Goal: Entertainment & Leisure: Browse casually

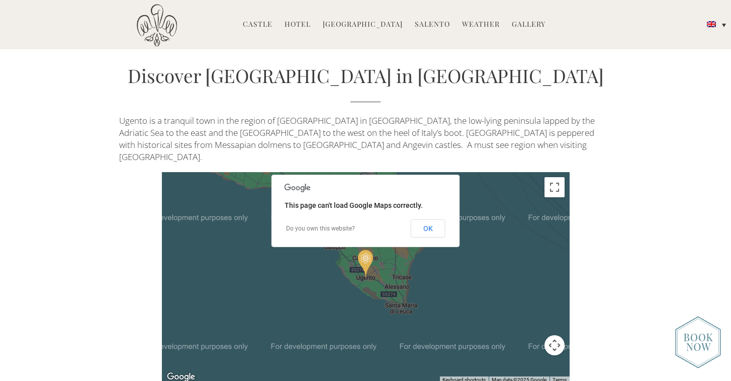
scroll to position [2177, 0]
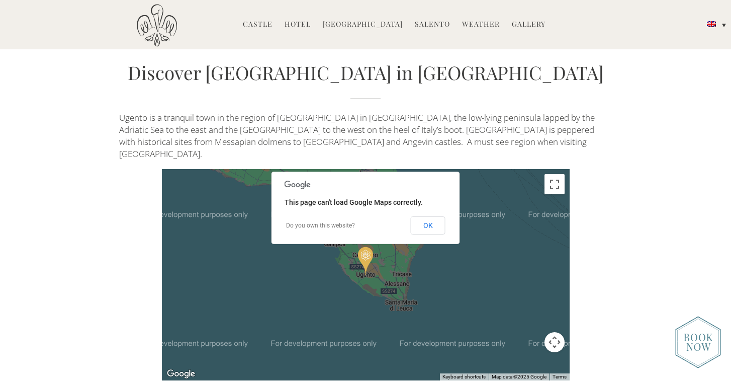
click at [522, 22] on link "Gallery" at bounding box center [529, 25] width 34 height 12
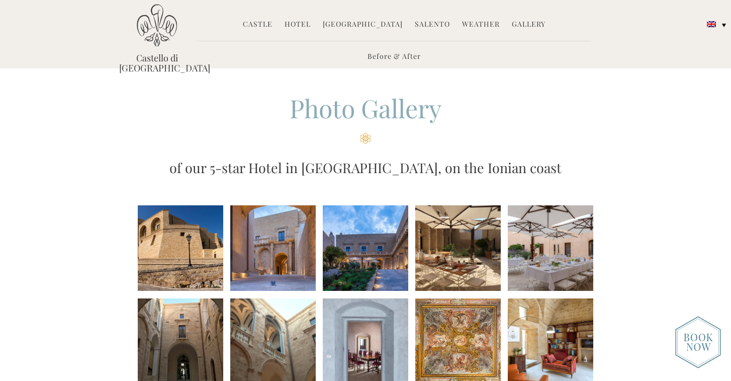
click at [209, 226] on li at bounding box center [181, 248] width 86 height 86
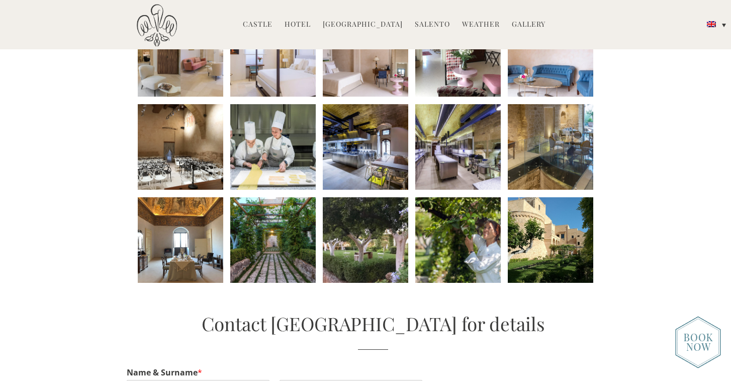
scroll to position [475, 0]
